Goal: Transaction & Acquisition: Obtain resource

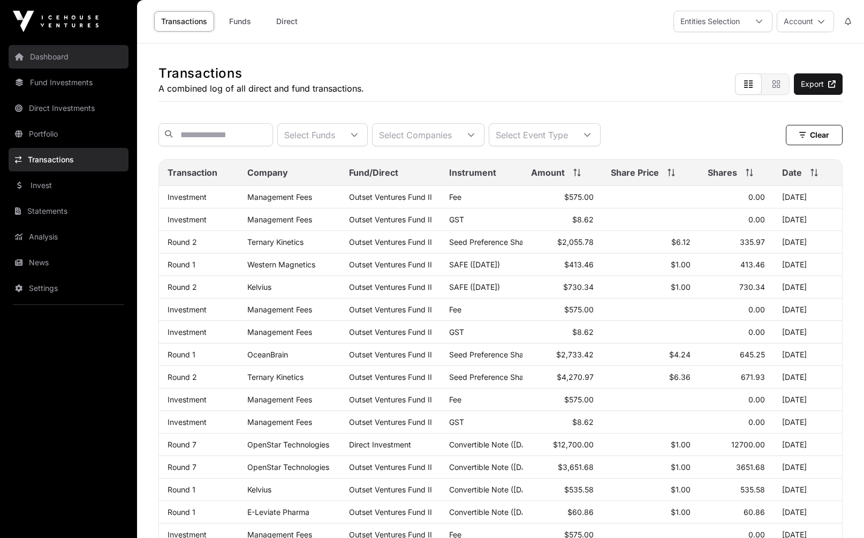
scroll to position [100, 0]
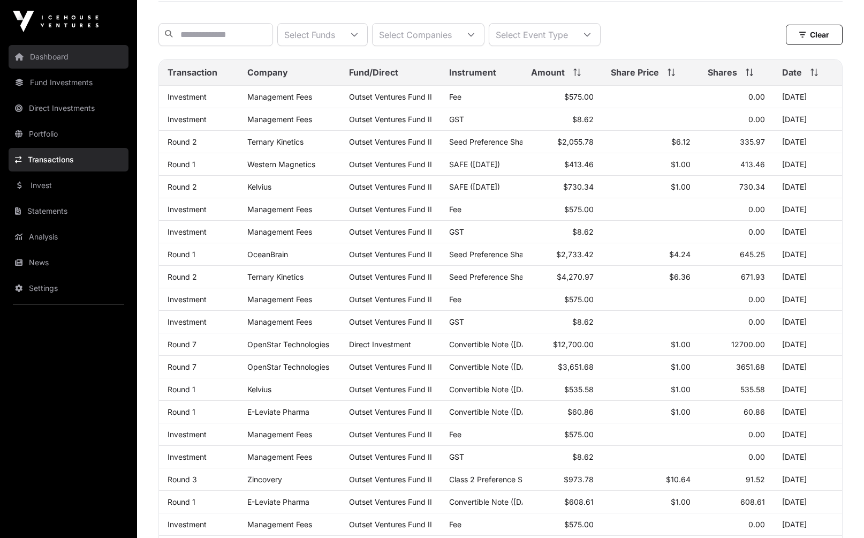
click at [29, 49] on link "Dashboard" at bounding box center [69, 57] width 120 height 24
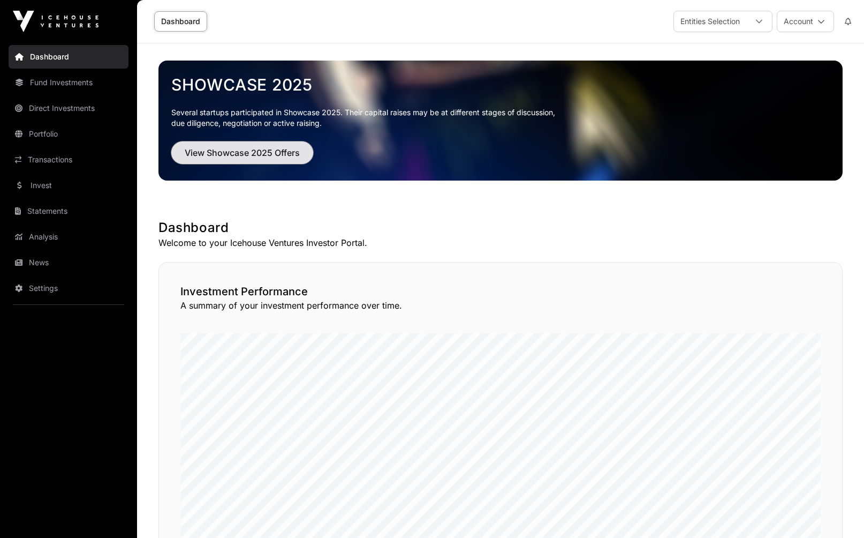
click at [239, 158] on span "View Showcase 2025 Offers" at bounding box center [242, 152] width 115 height 13
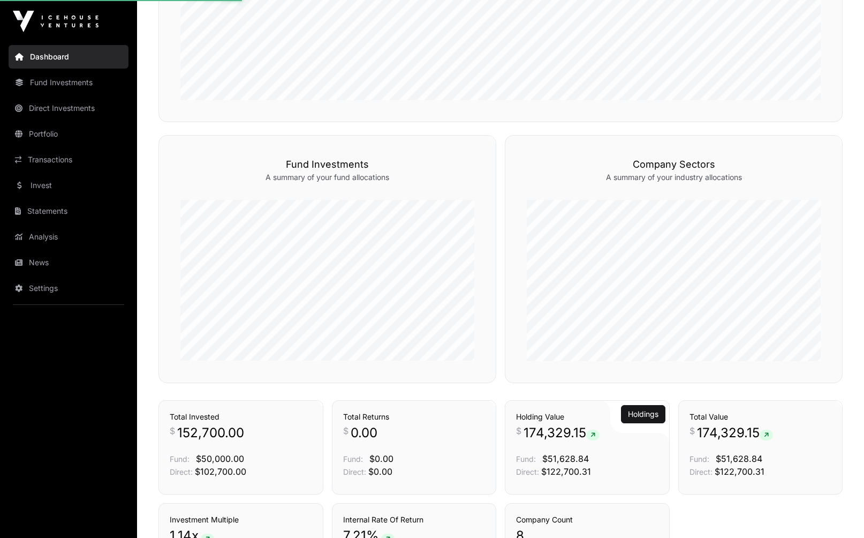
scroll to position [651, 0]
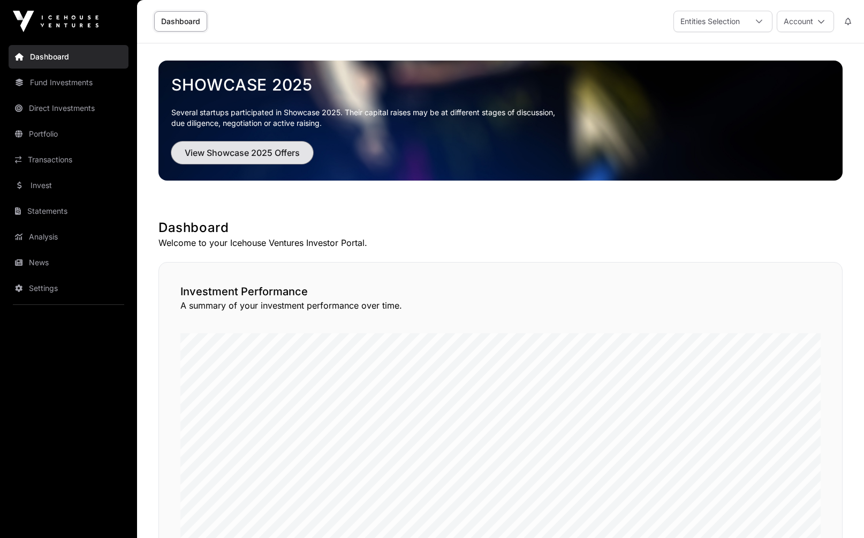
click at [254, 155] on span "View Showcase 2025 Offers" at bounding box center [242, 152] width 115 height 13
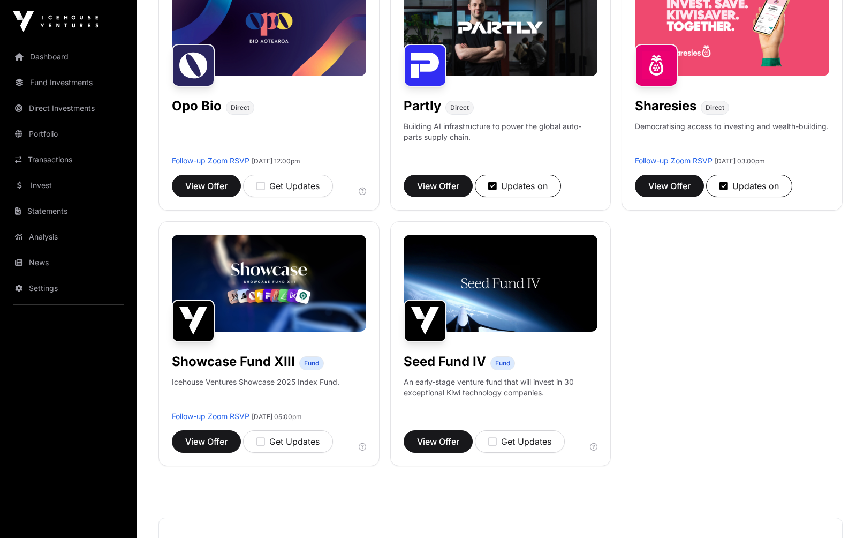
scroll to position [696, 0]
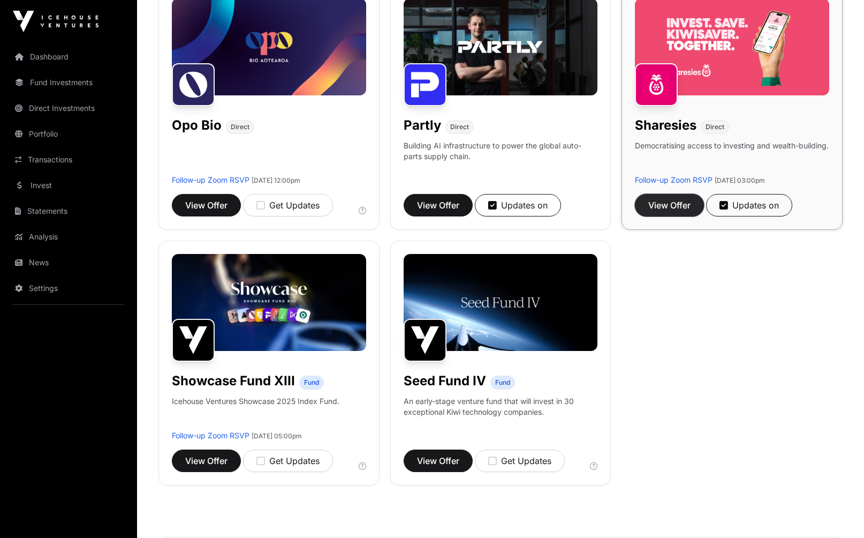
click at [650, 203] on span "View Offer" at bounding box center [669, 205] width 42 height 13
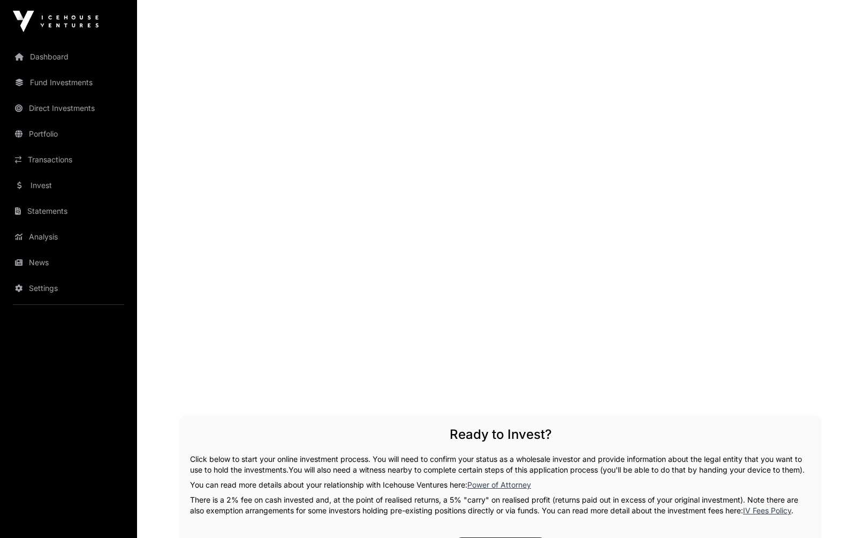
scroll to position [1262, 0]
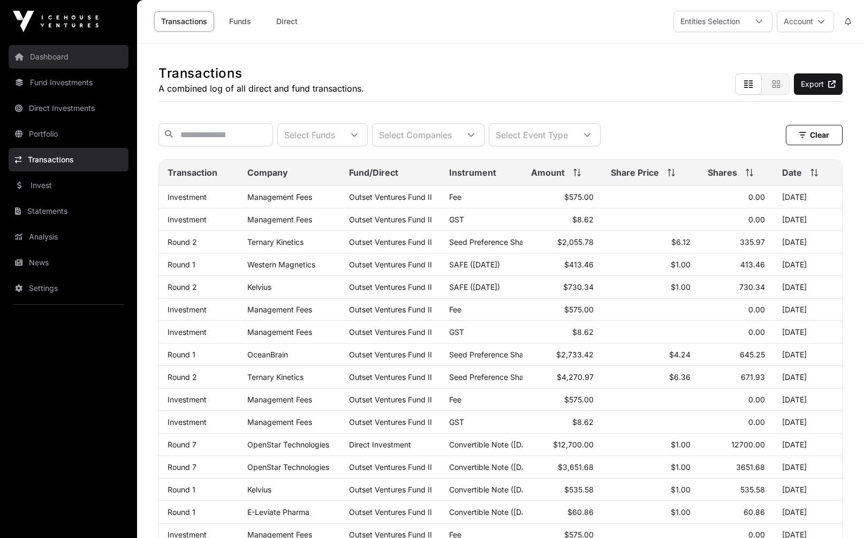
scroll to position [100, 0]
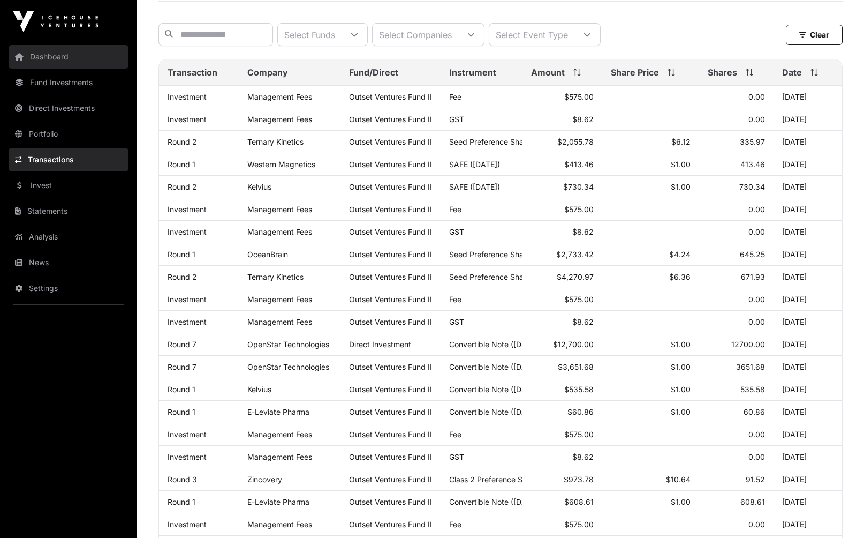
click at [57, 59] on link "Dashboard" at bounding box center [69, 57] width 120 height 24
